Goal: Information Seeking & Learning: Learn about a topic

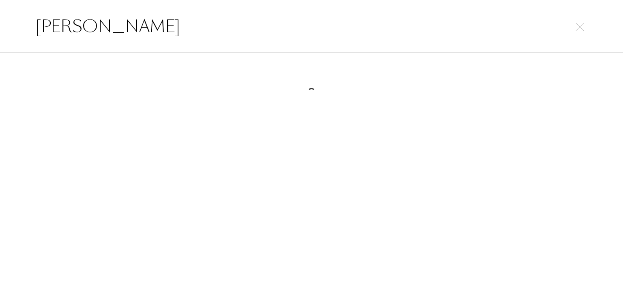
select select "DE"
drag, startPoint x: 108, startPoint y: 24, endPoint x: 0, endPoint y: 13, distance: 108.1
click at [0, 21] on div "[PERSON_NAME]" at bounding box center [311, 26] width 623 height 53
paste input "jiumi"
drag, startPoint x: 106, startPoint y: 30, endPoint x: 0, endPoint y: 27, distance: 105.6
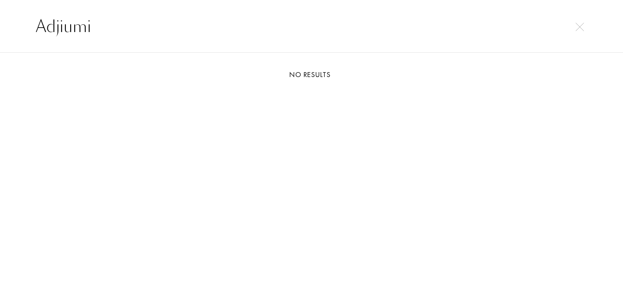
click at [0, 27] on div "Adjiumi" at bounding box center [311, 26] width 623 height 53
paste input "leen Haute Parfumerie"
drag, startPoint x: 220, startPoint y: 34, endPoint x: 198, endPoint y: 20, distance: 25.6
click at [0, 12] on div "Adleen Haute Parfumerie" at bounding box center [311, 26] width 623 height 53
paste input "[PERSON_NAME]"
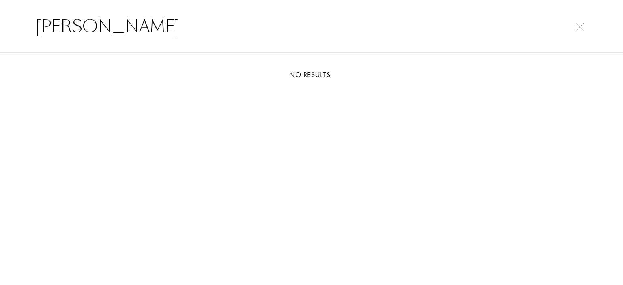
drag, startPoint x: 181, startPoint y: 30, endPoint x: 0, endPoint y: 11, distance: 181.6
click at [0, 13] on div "[PERSON_NAME]" at bounding box center [311, 26] width 623 height 53
paste input "edes de Venustas"
drag, startPoint x: 190, startPoint y: 28, endPoint x: 97, endPoint y: 36, distance: 94.1
click at [0, 28] on div "Aedes de Venustas" at bounding box center [311, 26] width 623 height 53
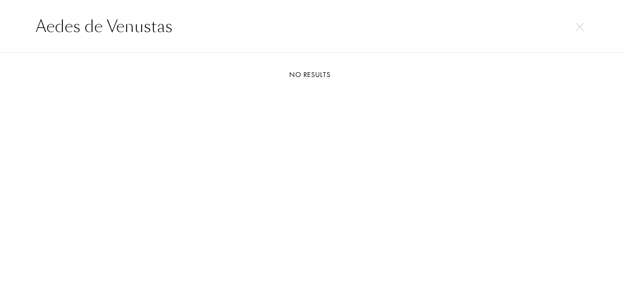
paste input "rin"
click at [220, 37] on input "Aerin" at bounding box center [311, 26] width 584 height 24
click at [218, 36] on input "Aerin" at bounding box center [311, 26] width 584 height 24
drag, startPoint x: 91, startPoint y: 20, endPoint x: 6, endPoint y: 28, distance: 85.6
click at [0, 28] on div "Aerin" at bounding box center [311, 26] width 623 height 53
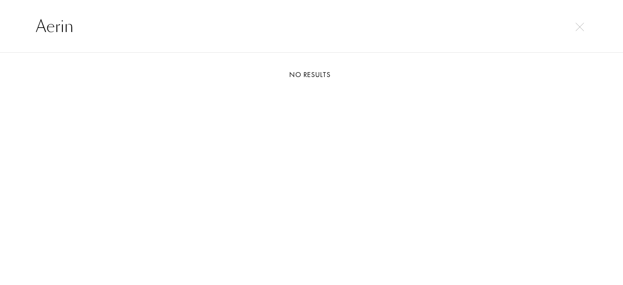
paste input "garthi"
drag, startPoint x: 125, startPoint y: 33, endPoint x: 0, endPoint y: 21, distance: 126.0
click at [0, 21] on div "Agarthi" at bounding box center [311, 26] width 623 height 53
paste input "onist"
click at [20, 27] on input "Agonist" at bounding box center [311, 26] width 584 height 24
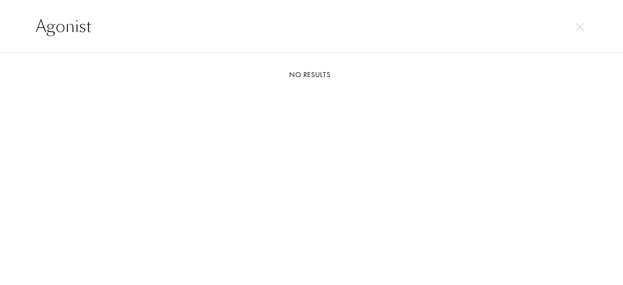
paste input "Carnal Heat Aholic"
drag, startPoint x: 194, startPoint y: 26, endPoint x: 19, endPoint y: 13, distance: 176.2
click at [0, 18] on div "Carnal Heat Aholic" at bounding box center [311, 26] width 623 height 53
paste input "Awake Akro"
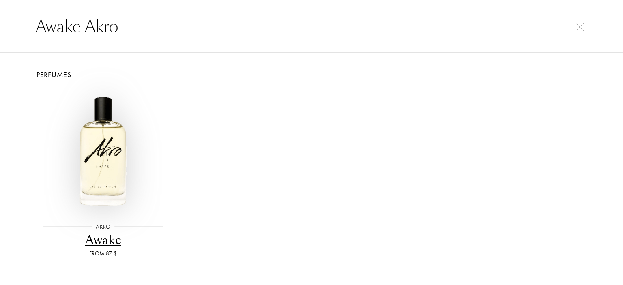
type input "Awake Akro"
click at [106, 158] on img at bounding box center [103, 151] width 125 height 125
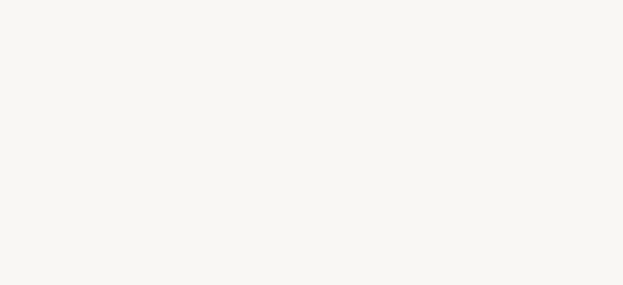
select select "DE"
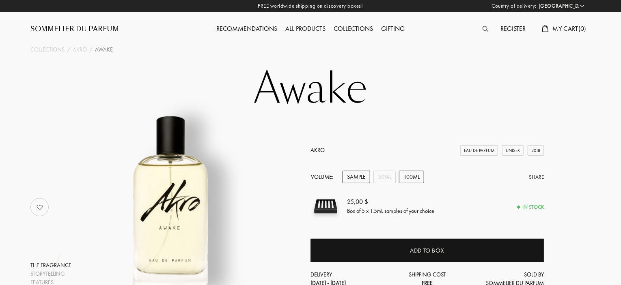
click at [409, 176] on div "100mL" at bounding box center [411, 177] width 25 height 13
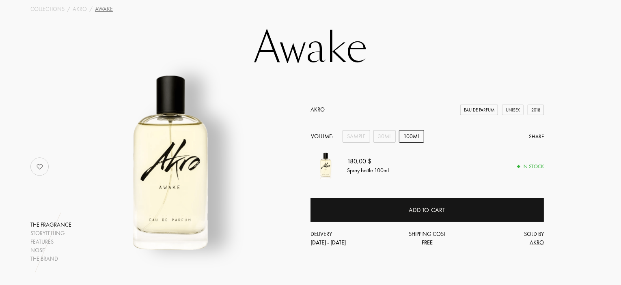
scroll to position [81, 0]
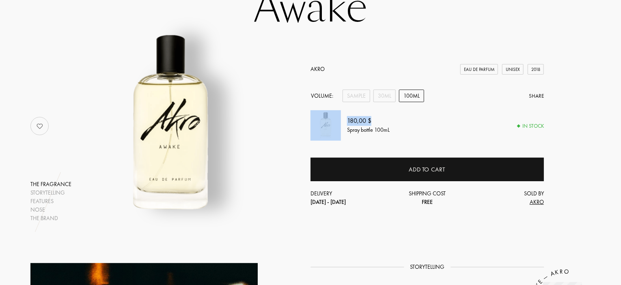
drag, startPoint x: 373, startPoint y: 119, endPoint x: 342, endPoint y: 117, distance: 30.9
click at [342, 118] on div "180,00 $ Spray bottle 100mL In stock" at bounding box center [426, 125] width 233 height 30
copy div "180,00 $"
click at [391, 99] on div "30mL" at bounding box center [384, 96] width 22 height 13
click at [366, 121] on div "87,00 $" at bounding box center [367, 121] width 40 height 10
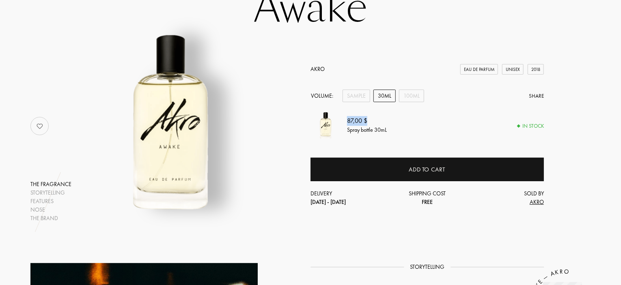
drag, startPoint x: 366, startPoint y: 122, endPoint x: 347, endPoint y: 121, distance: 19.1
click at [347, 121] on div "87,00 $" at bounding box center [367, 121] width 40 height 10
copy div "87,00 $"
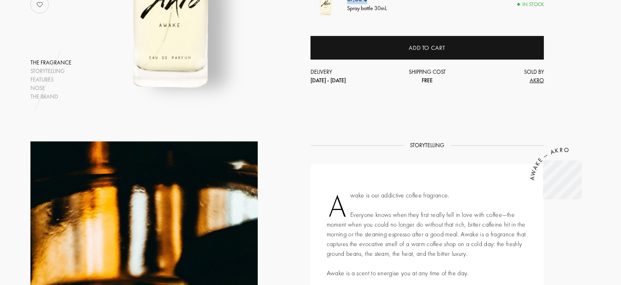
scroll to position [0, 0]
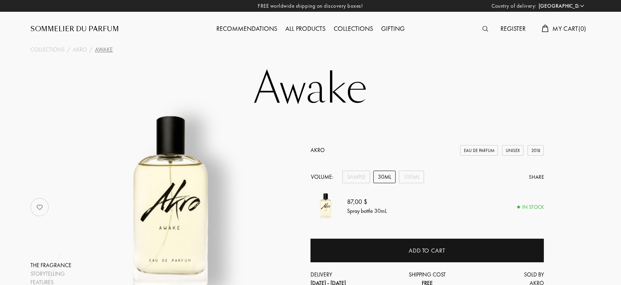
click at [438, 185] on div "Akro Eau de Parfum Unisex 2018 Volume: Sample 30mL 100mL Share 87,00 $ Spray bo…" at bounding box center [426, 217] width 233 height 142
click at [413, 183] on div "100mL" at bounding box center [411, 177] width 25 height 13
drag, startPoint x: 373, startPoint y: 203, endPoint x: 347, endPoint y: 204, distance: 25.6
click at [347, 204] on div "180,00 $" at bounding box center [368, 203] width 43 height 10
copy div "180,00 $"
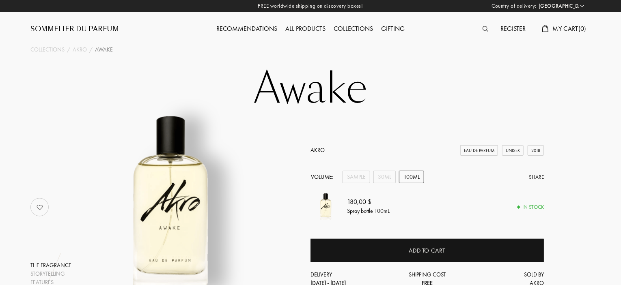
click at [429, 108] on h1 "Awake" at bounding box center [311, 89] width 406 height 45
drag, startPoint x: 485, startPoint y: 29, endPoint x: 315, endPoint y: 47, distance: 171.0
click at [485, 29] on img at bounding box center [486, 29] width 6 height 6
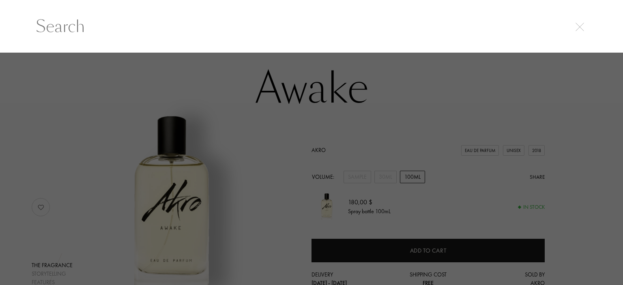
click at [120, 34] on input "text" at bounding box center [311, 26] width 584 height 24
paste input "Bake"
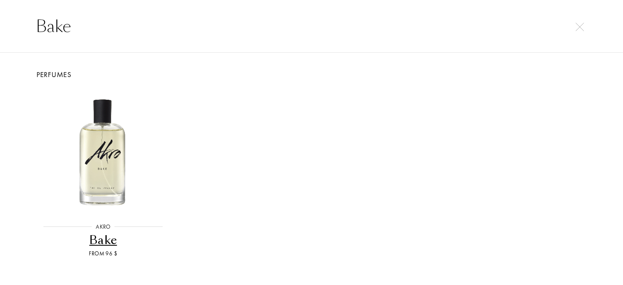
type input "Bake"
click at [110, 177] on img at bounding box center [103, 151] width 125 height 125
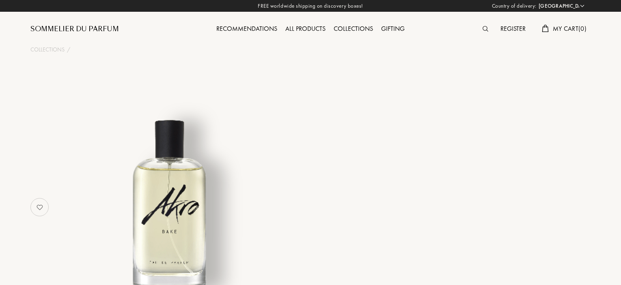
select select "DE"
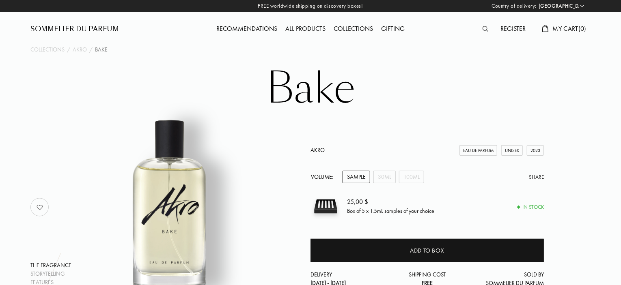
scroll to position [41, 0]
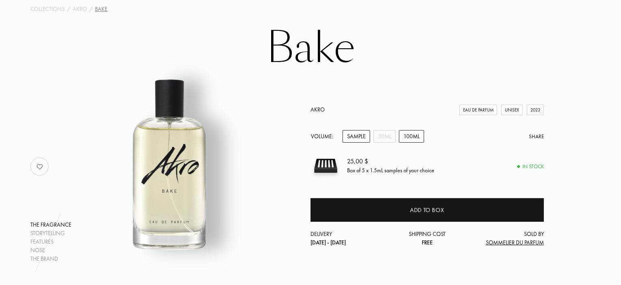
click at [409, 139] on div "100mL" at bounding box center [411, 136] width 25 height 13
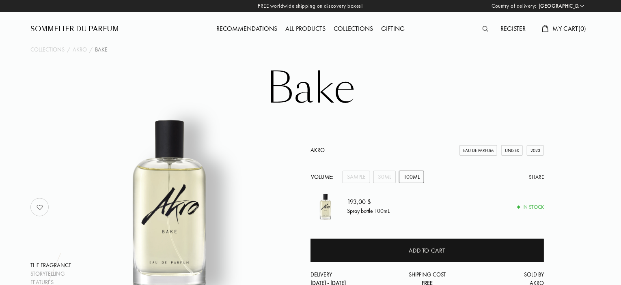
click at [490, 31] on div at bounding box center [487, 29] width 18 height 11
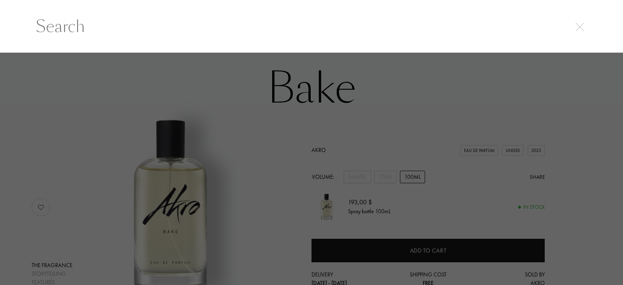
drag, startPoint x: 234, startPoint y: 29, endPoint x: 182, endPoint y: 26, distance: 52.0
click at [186, 27] on input "text" at bounding box center [311, 26] width 584 height 24
paste input "Glow"
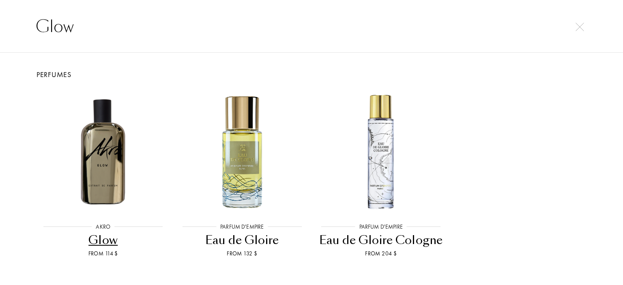
type input "Glow"
click at [103, 172] on img at bounding box center [103, 151] width 125 height 125
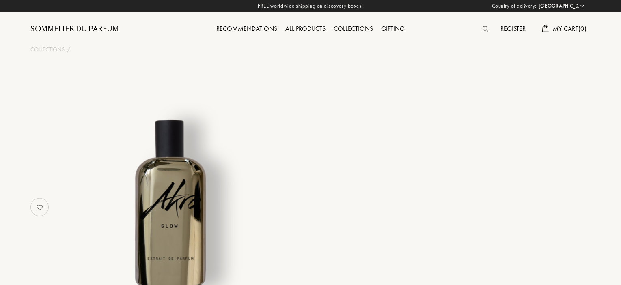
select select "DE"
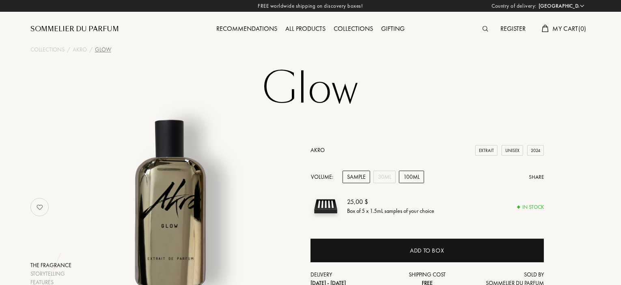
click at [406, 176] on div "100mL" at bounding box center [411, 177] width 25 height 13
drag, startPoint x: 349, startPoint y: 204, endPoint x: 373, endPoint y: 203, distance: 23.6
click at [373, 203] on div "229,00 $" at bounding box center [368, 203] width 43 height 10
click at [347, 202] on div "229,00 $" at bounding box center [368, 203] width 43 height 10
drag, startPoint x: 347, startPoint y: 202, endPoint x: 361, endPoint y: 202, distance: 13.4
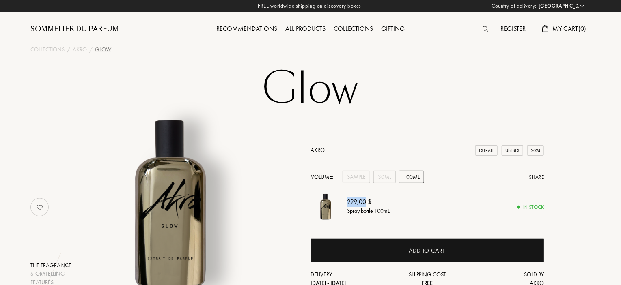
click at [361, 202] on div "229,00 $" at bounding box center [368, 203] width 43 height 10
copy div "229,00"
click at [485, 28] on img at bounding box center [486, 29] width 6 height 6
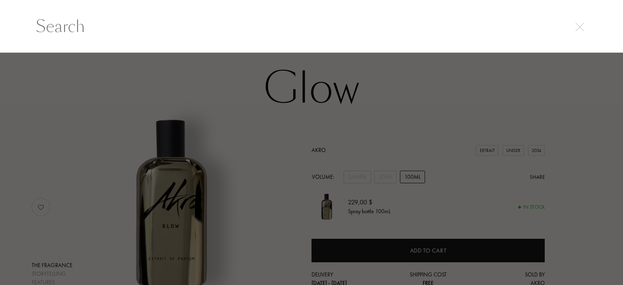
drag, startPoint x: 107, startPoint y: 29, endPoint x: 100, endPoint y: 29, distance: 6.5
click at [101, 29] on input "text" at bounding box center [311, 26] width 584 height 24
paste input "Alghabra Parfums"
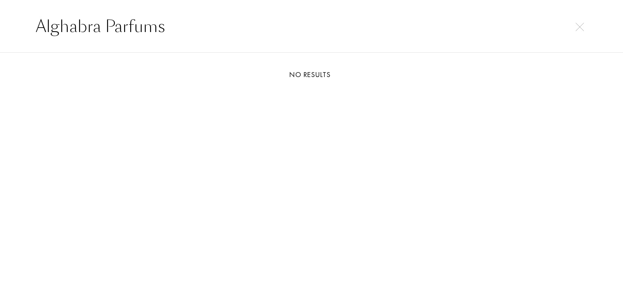
drag, startPoint x: 170, startPoint y: 32, endPoint x: 104, endPoint y: 29, distance: 66.6
click at [104, 29] on input "Alghabra Parfums" at bounding box center [311, 26] width 584 height 24
type input "Alghabra"
